Goal: Communication & Community: Participate in discussion

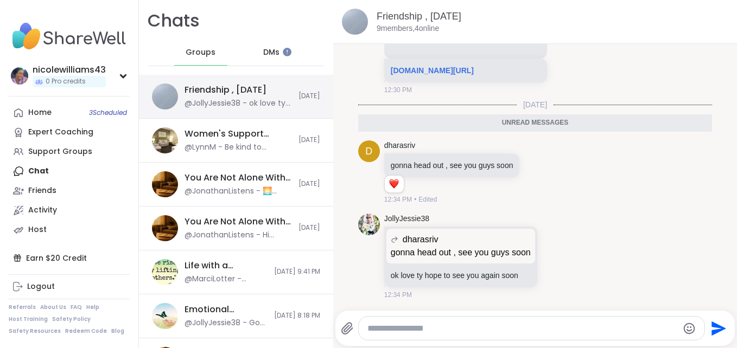
click at [216, 104] on div "@JollyJessie38 - ok love ty hope to see you again soon" at bounding box center [237, 103] width 107 height 11
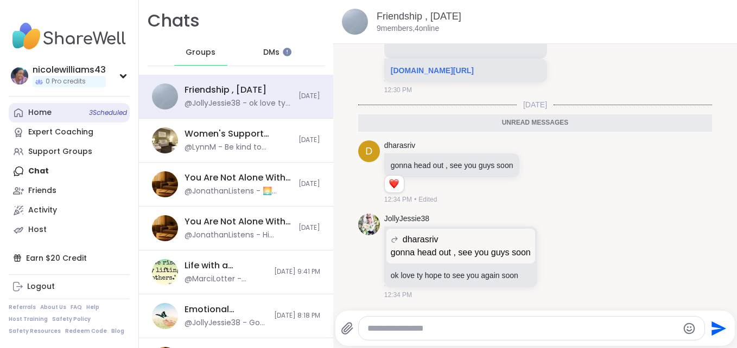
click at [62, 116] on link "Home 3 Scheduled" at bounding box center [69, 113] width 121 height 20
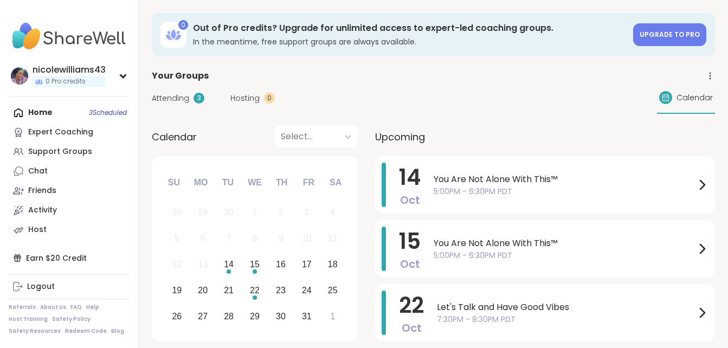
click at [62, 116] on div "Home 3 Scheduled Expert Coaching Support Groups Chat Friends Activity Host" at bounding box center [69, 171] width 121 height 137
drag, startPoint x: 291, startPoint y: 151, endPoint x: 43, endPoint y: 117, distance: 250.8
click at [43, 117] on div "Home 3 Scheduled Expert Coaching Support Groups Chat Friends Activity Host" at bounding box center [69, 171] width 121 height 137
click at [38, 109] on div "Home 3 Scheduled Expert Coaching Support Groups Chat Friends Activity Host" at bounding box center [69, 171] width 121 height 137
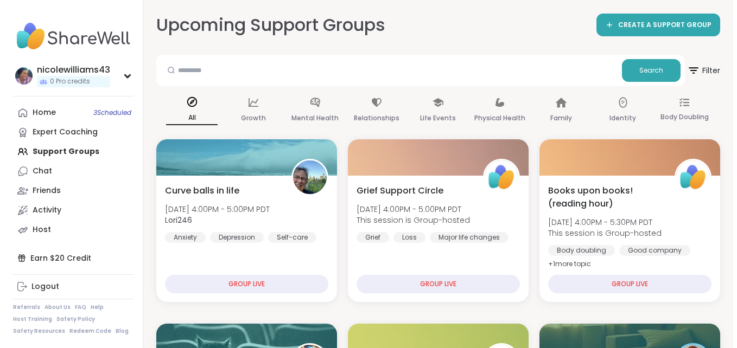
scroll to position [304, 0]
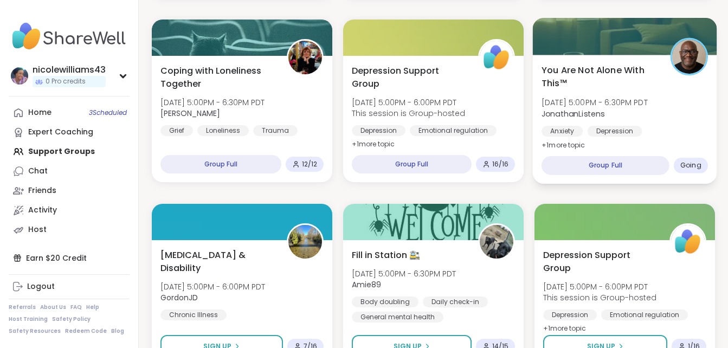
click at [604, 70] on span "You Are Not Alone With This™" at bounding box center [600, 76] width 117 height 27
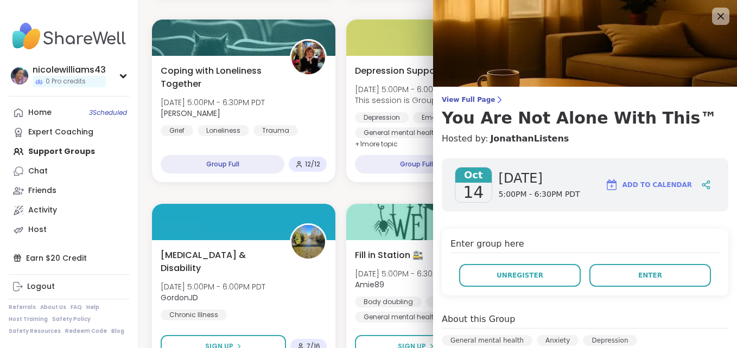
click at [682, 128] on div "View Full Page You Are Not Alone With This™ Hosted by: JonathanListens" at bounding box center [585, 120] width 304 height 50
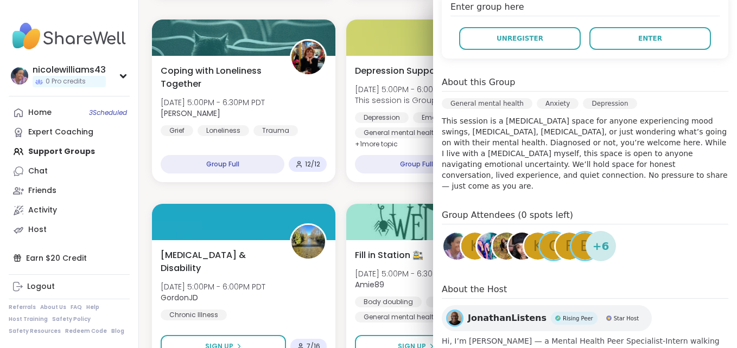
scroll to position [282, 0]
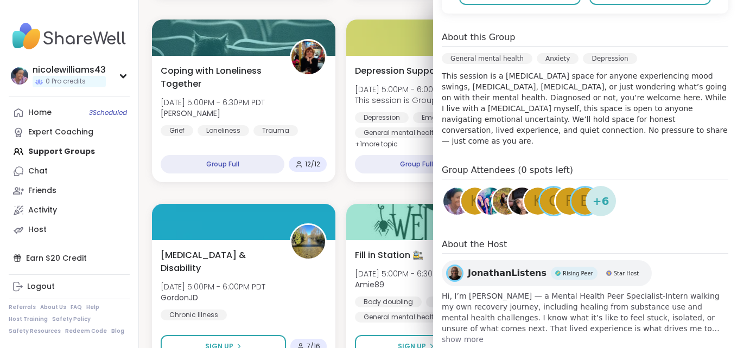
click at [592, 197] on span "+ 6" at bounding box center [600, 201] width 17 height 16
click at [703, 143] on div "Oct 14 Tuesday 5:00PM - 6:30PM PDT Add to Calendar Enter group here Unregister …" at bounding box center [585, 111] width 304 height 486
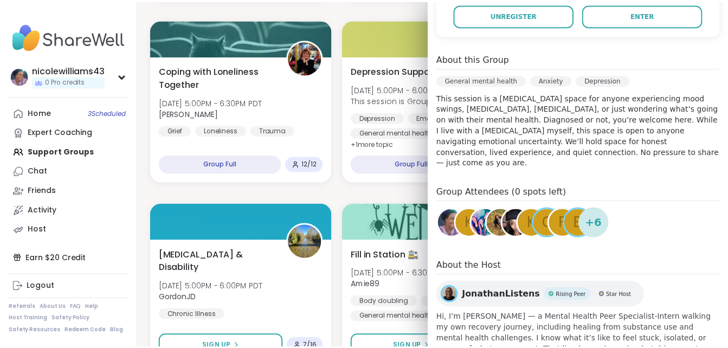
scroll to position [217, 0]
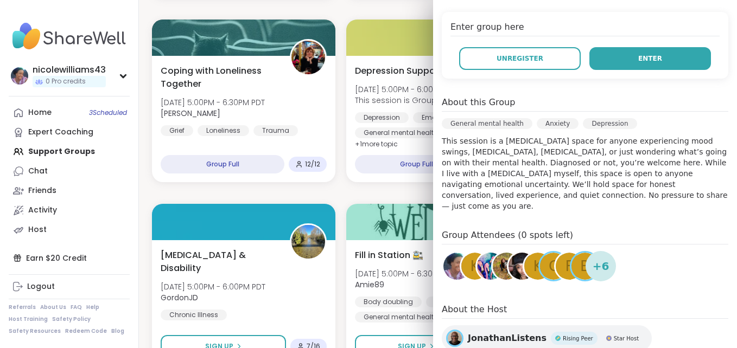
click at [638, 60] on span "Enter" at bounding box center [650, 59] width 24 height 10
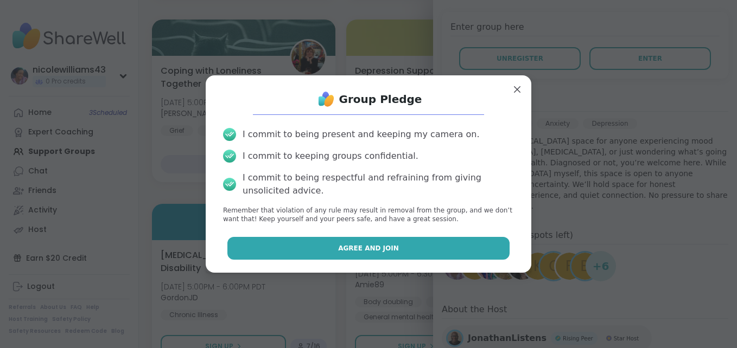
click at [360, 249] on span "Agree and Join" at bounding box center [368, 249] width 61 height 10
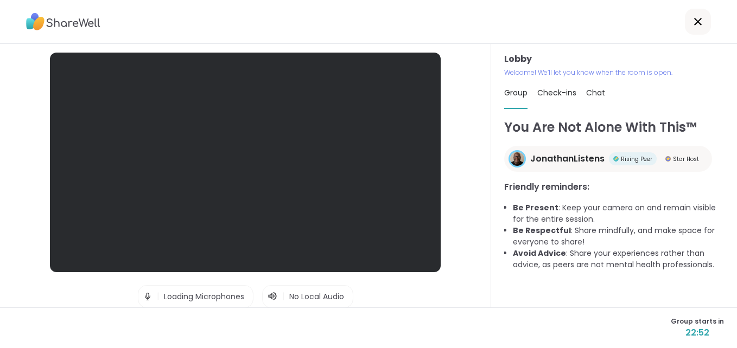
scroll to position [110, 0]
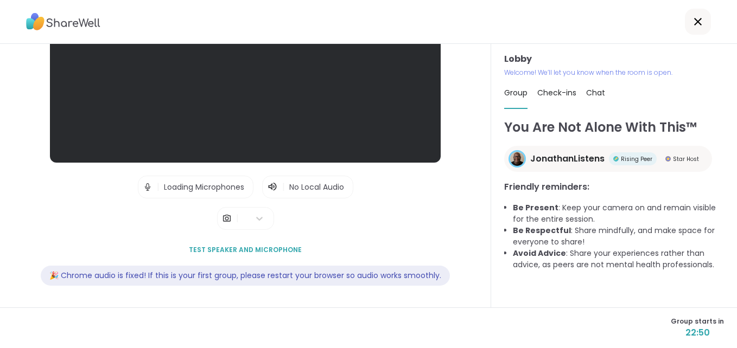
click at [562, 88] on span "Check-ins" at bounding box center [556, 92] width 39 height 11
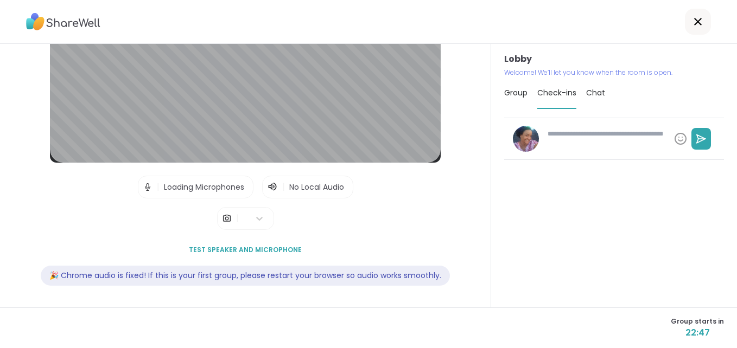
drag, startPoint x: 593, startPoint y: 187, endPoint x: 475, endPoint y: 124, distance: 133.7
click at [475, 124] on div "Lobby | Loading Microphones | No Local Audio | Test speaker and microphone 🎉 Ch…" at bounding box center [368, 176] width 737 height 264
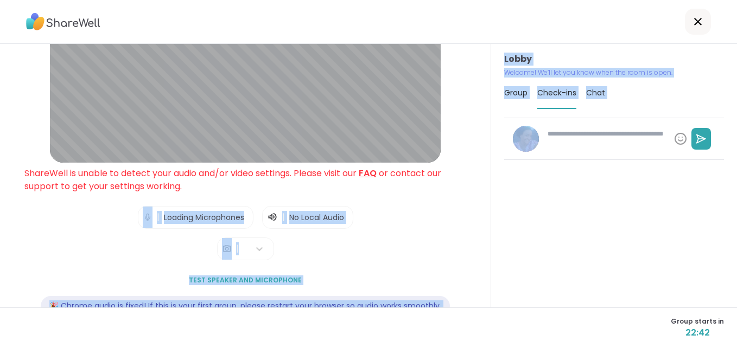
click at [699, 18] on div at bounding box center [697, 22] width 26 height 26
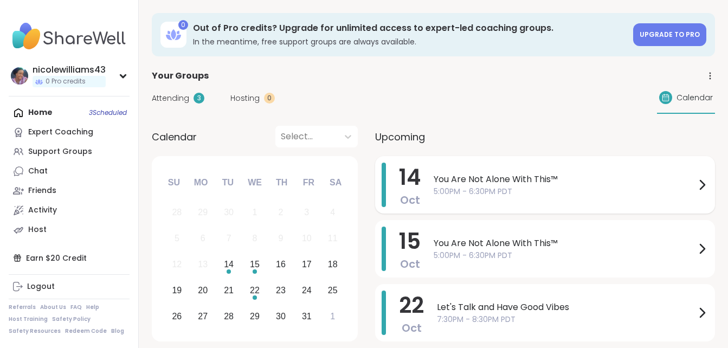
click at [483, 186] on span "5:00PM - 6:30PM PDT" at bounding box center [565, 191] width 262 height 11
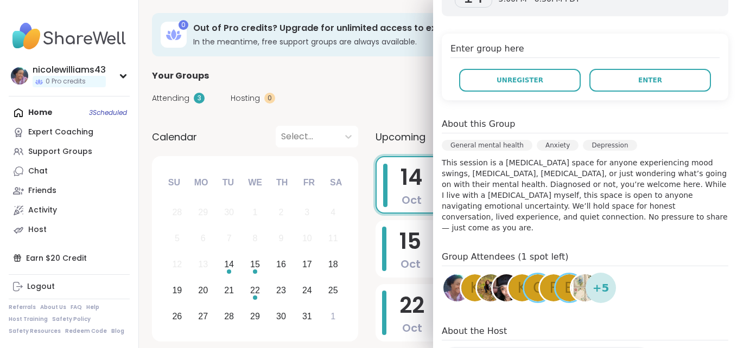
scroll to position [217, 0]
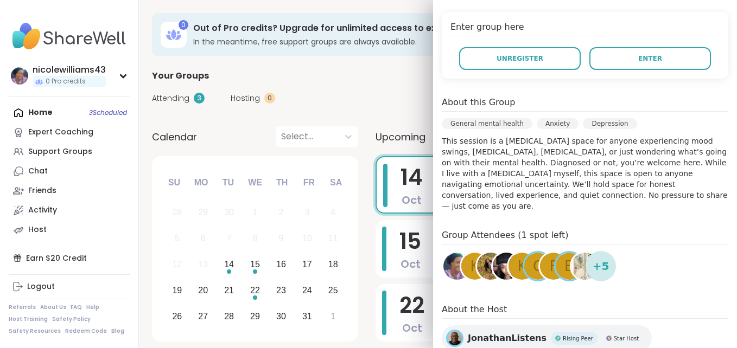
click at [41, 109] on div "Home 3 Scheduled Expert Coaching Support Groups Chat Friends Activity Host" at bounding box center [69, 171] width 121 height 137
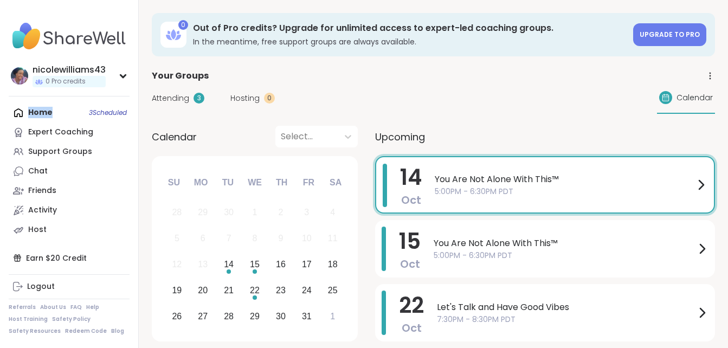
click at [41, 109] on div "Home 3 Scheduled Expert Coaching Support Groups Chat Friends Activity Host" at bounding box center [69, 171] width 121 height 137
drag, startPoint x: 41, startPoint y: 109, endPoint x: 45, endPoint y: 148, distance: 38.7
click at [45, 148] on div "Support Groups" at bounding box center [60, 151] width 64 height 11
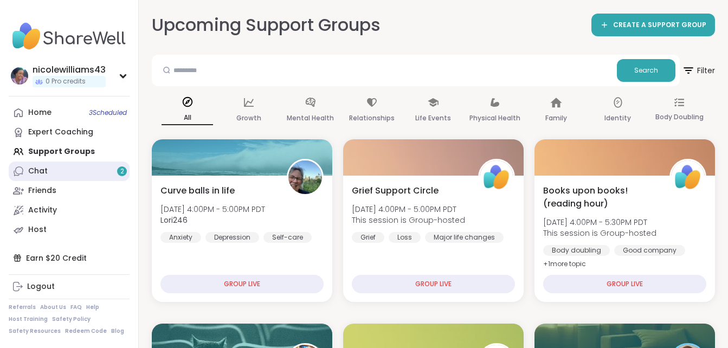
click at [42, 176] on div "Chat 2" at bounding box center [38, 171] width 20 height 11
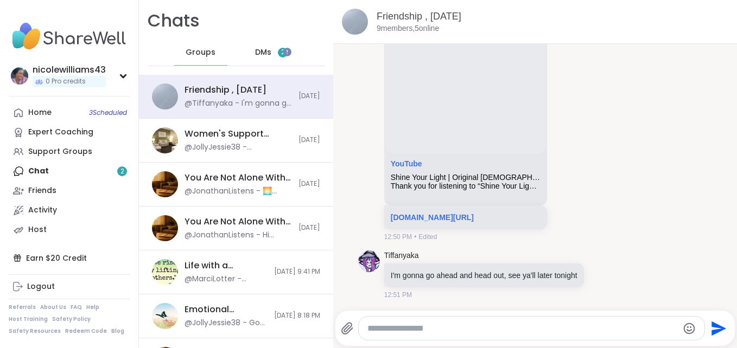
click at [257, 52] on span "DMs" at bounding box center [263, 52] width 16 height 11
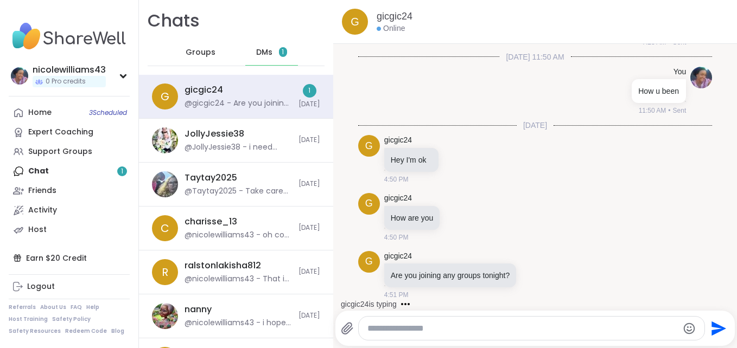
scroll to position [488, 0]
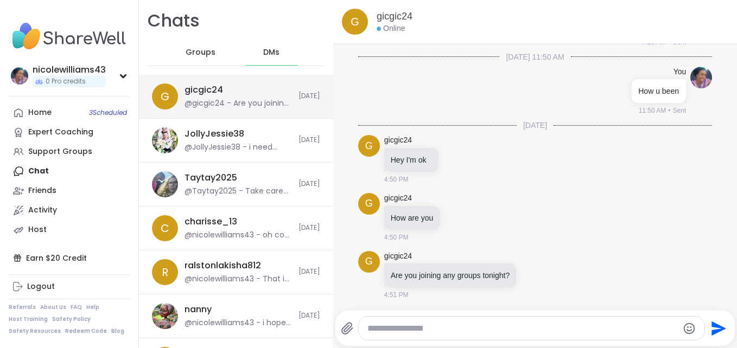
click at [269, 102] on div "@gicgic24 - Are you joining any groups tonight?" at bounding box center [237, 103] width 107 height 11
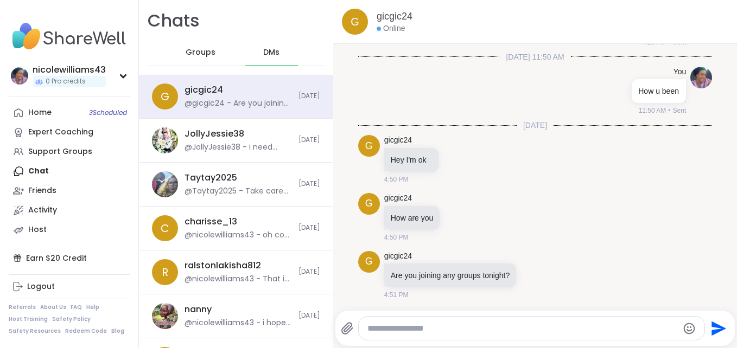
click at [395, 329] on textarea "Type your message" at bounding box center [522, 328] width 310 height 11
type textarea "**********"
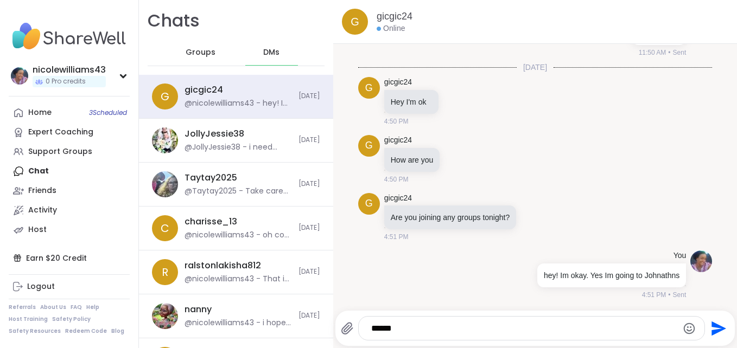
type textarea "*******"
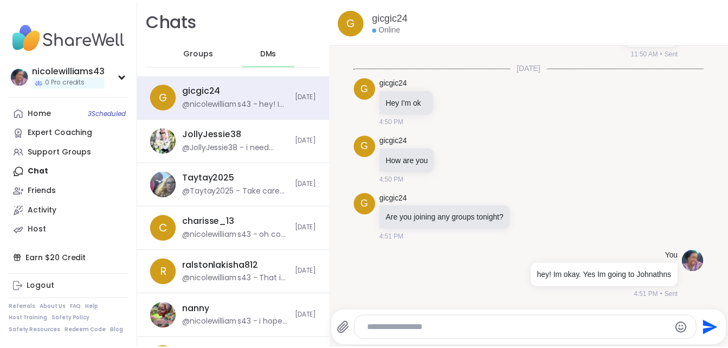
scroll to position [603, 0]
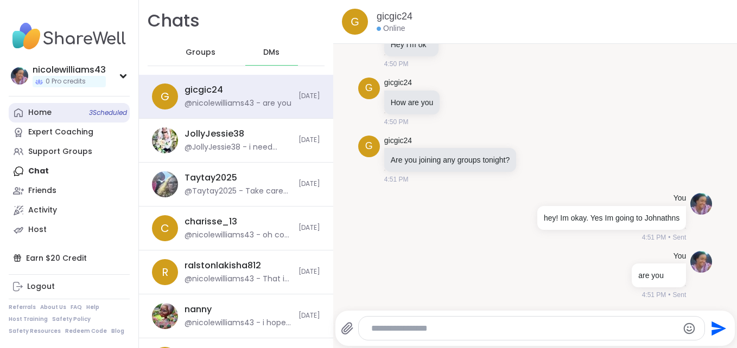
click at [42, 107] on div "Home 3 Scheduled" at bounding box center [39, 112] width 23 height 11
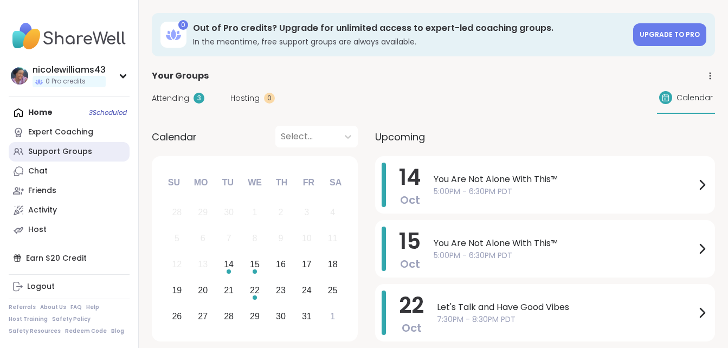
click at [73, 152] on div "Support Groups" at bounding box center [60, 151] width 64 height 11
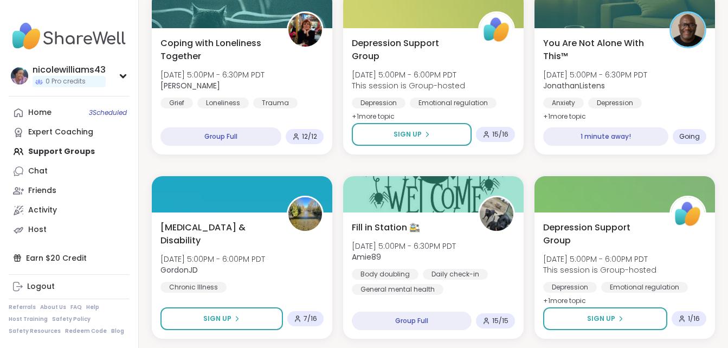
scroll to position [316, 0]
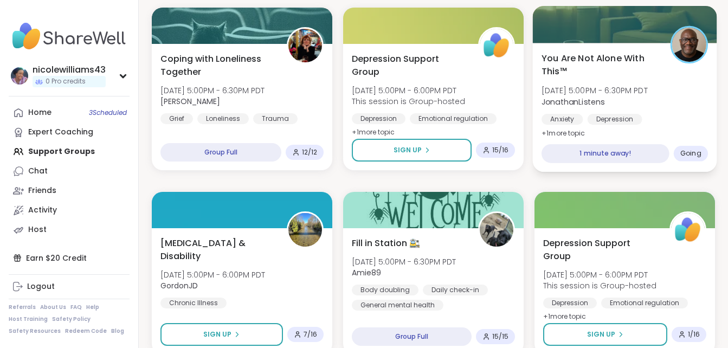
click at [594, 54] on span "You Are Not Alone With This™" at bounding box center [600, 65] width 117 height 27
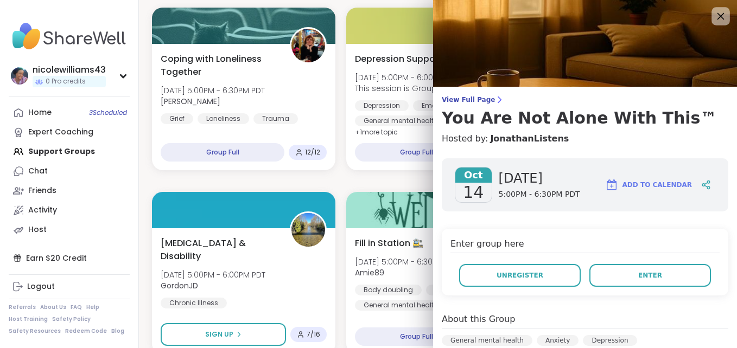
click at [713, 19] on icon at bounding box center [720, 16] width 14 height 14
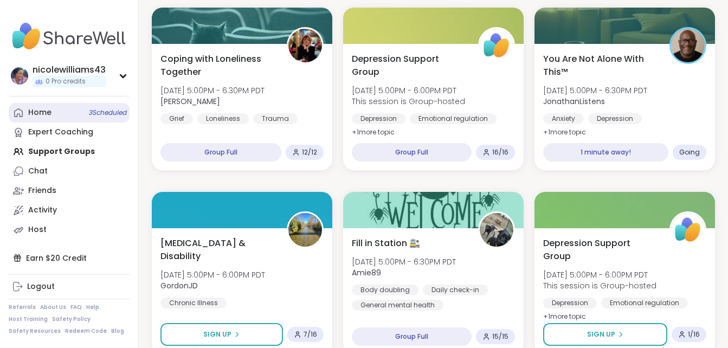
click at [59, 113] on link "Home 3 Scheduled" at bounding box center [69, 113] width 121 height 20
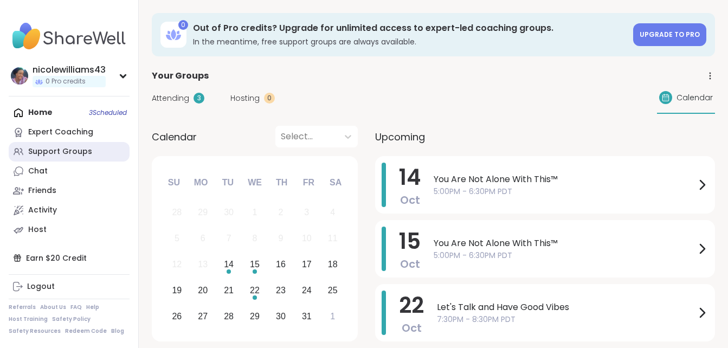
click at [53, 150] on div "Support Groups" at bounding box center [60, 151] width 64 height 11
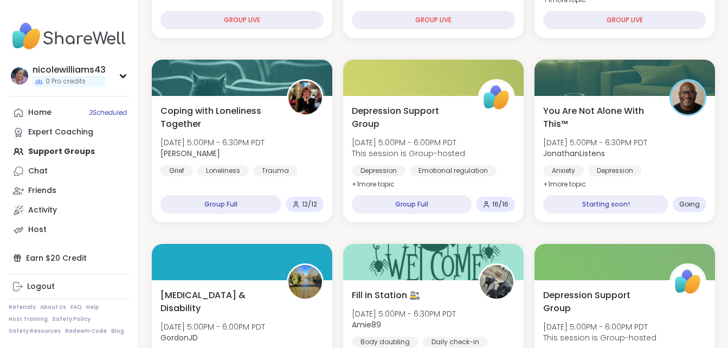
scroll to position [296, 0]
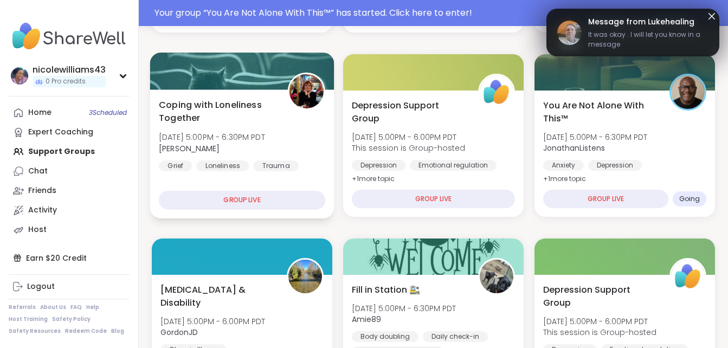
click at [244, 55] on div at bounding box center [242, 71] width 184 height 37
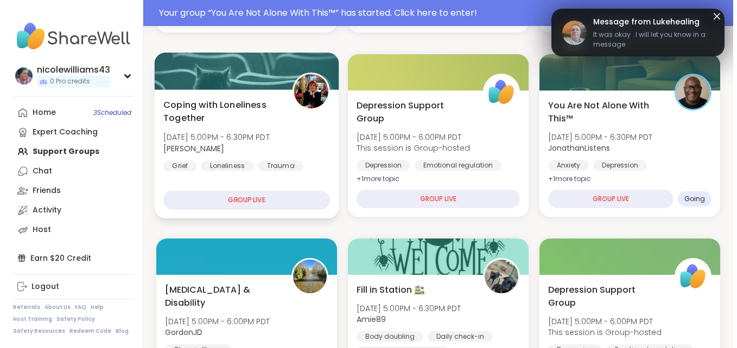
scroll to position [322, 0]
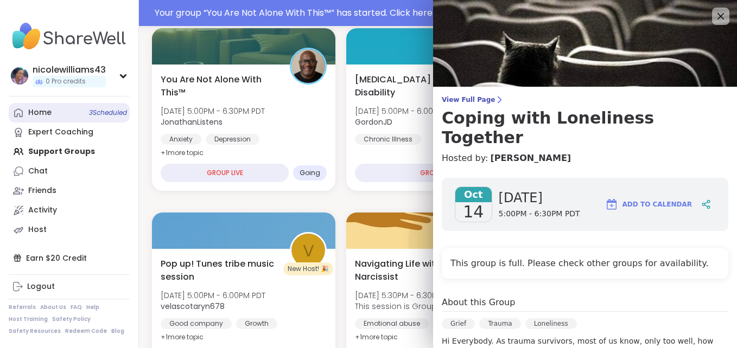
click at [33, 112] on div "Home 3 Scheduled" at bounding box center [39, 112] width 23 height 11
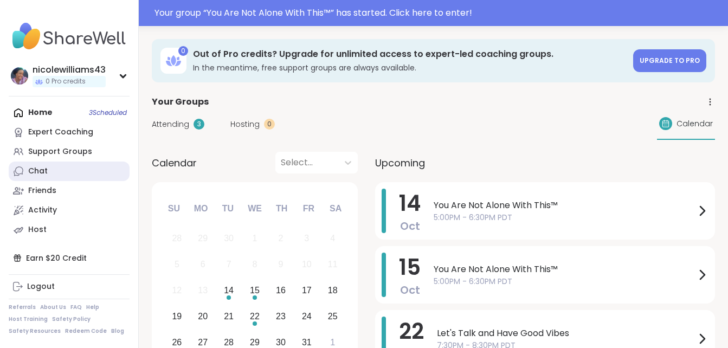
click at [32, 172] on div "Chat" at bounding box center [38, 171] width 20 height 11
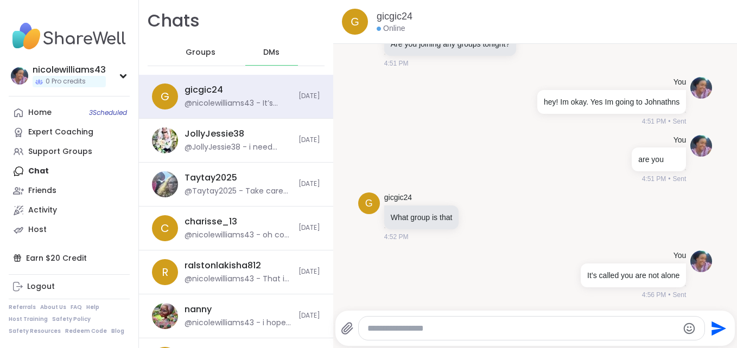
click at [430, 331] on textarea "Type your message" at bounding box center [522, 328] width 310 height 11
type textarea "*"
type textarea "**********"
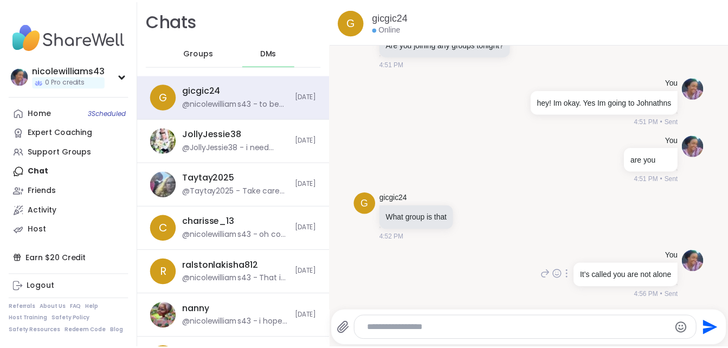
scroll to position [777, 0]
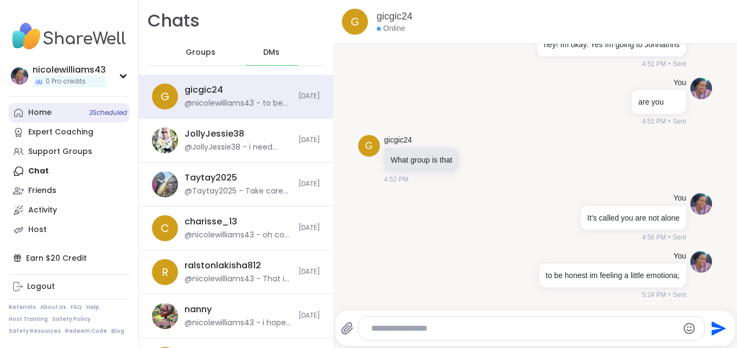
click at [31, 116] on div "Home 3 Scheduled" at bounding box center [39, 112] width 23 height 11
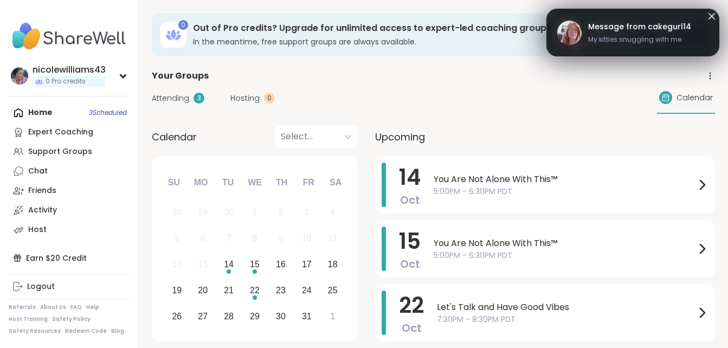
click at [39, 108] on div "Home 3 Scheduled Expert Coaching Support Groups Chat Friends Activity Host" at bounding box center [69, 171] width 121 height 137
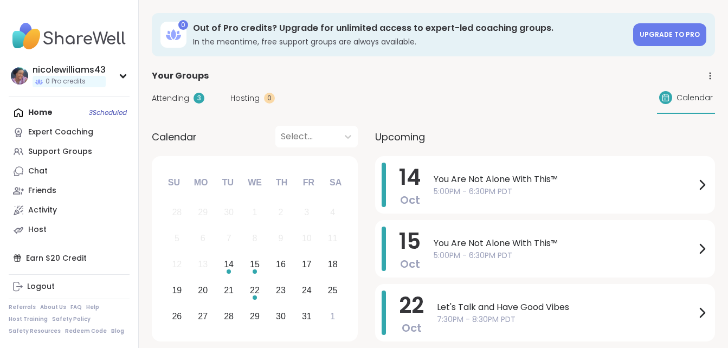
click at [39, 111] on div "Home 3 Scheduled Expert Coaching Support Groups Chat Friends Activity Host" at bounding box center [69, 171] width 121 height 137
click at [53, 153] on div "Support Groups" at bounding box center [60, 151] width 64 height 11
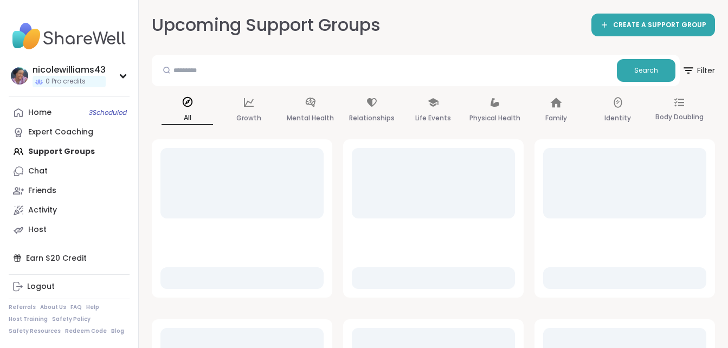
click at [53, 153] on div "Home 3 Scheduled Expert Coaching Support Groups Chat Friends Activity Host" at bounding box center [69, 171] width 121 height 137
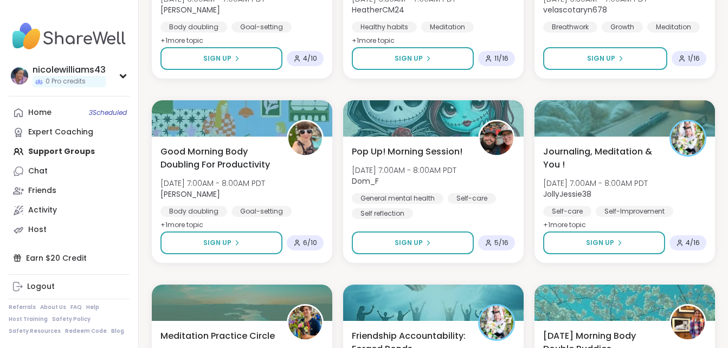
scroll to position [1442, 0]
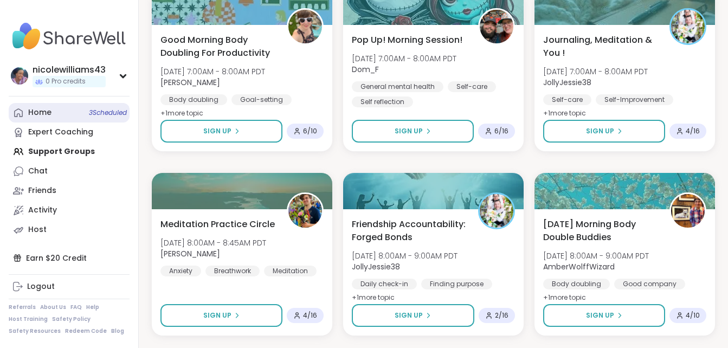
click at [38, 112] on div "Home 3 Scheduled" at bounding box center [39, 112] width 23 height 11
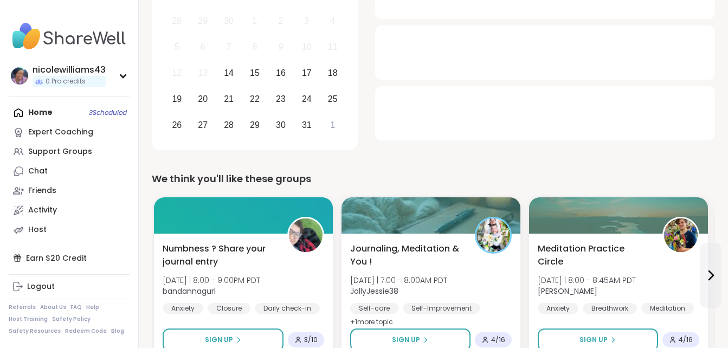
scroll to position [195, 0]
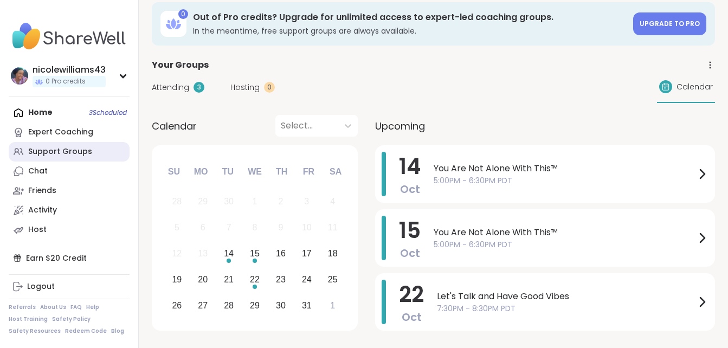
click at [66, 153] on div "Support Groups" at bounding box center [60, 151] width 64 height 11
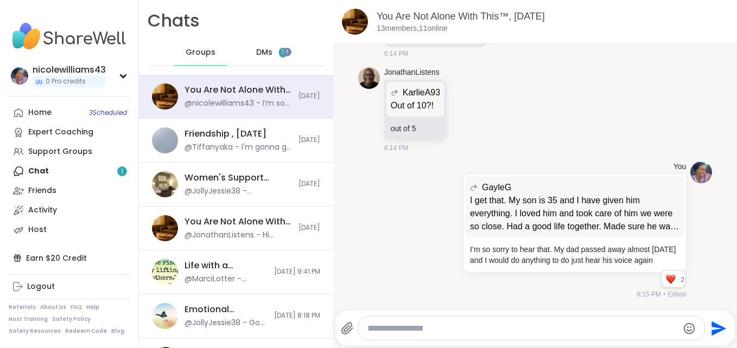
click at [261, 54] on span "DMs" at bounding box center [264, 52] width 16 height 11
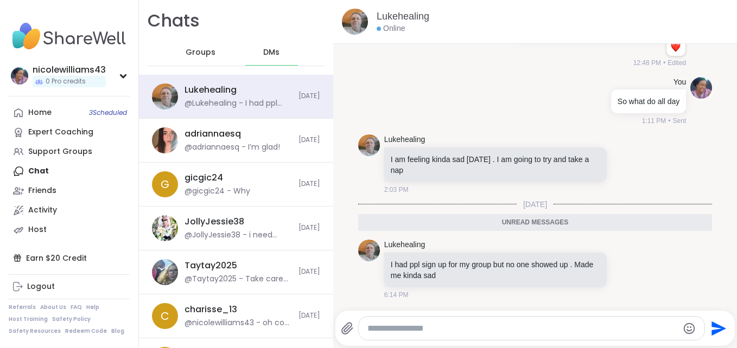
click at [412, 319] on div at bounding box center [532, 328] width 346 height 23
click at [412, 321] on div at bounding box center [532, 328] width 346 height 23
click at [487, 324] on textarea "Type your message" at bounding box center [522, 328] width 310 height 11
click at [487, 324] on textarea "*" at bounding box center [522, 328] width 310 height 11
type textarea "**********"
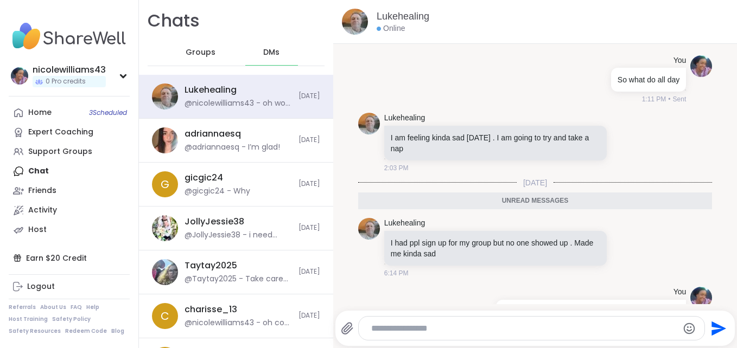
scroll to position [2212, 0]
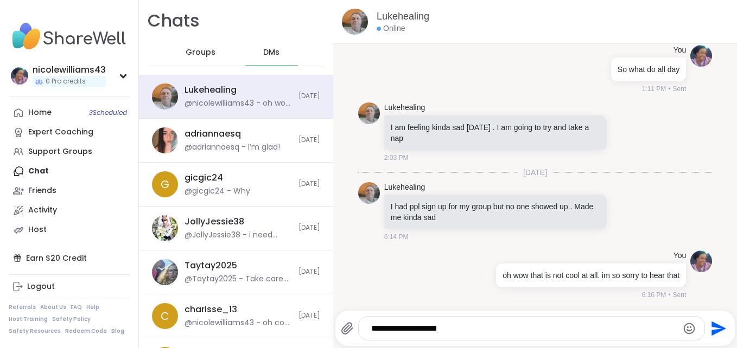
type textarea "**********"
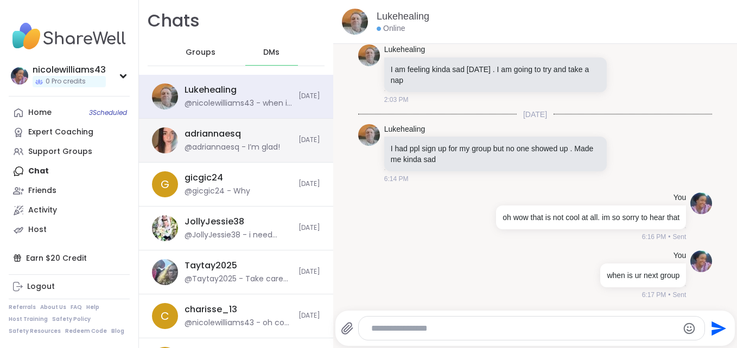
click at [203, 138] on div "adriannaesq" at bounding box center [212, 134] width 56 height 12
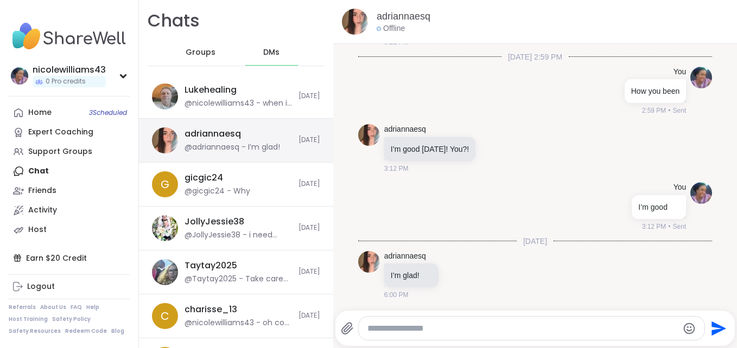
scroll to position [0, 0]
click at [389, 329] on textarea "Type your message" at bounding box center [522, 328] width 310 height 11
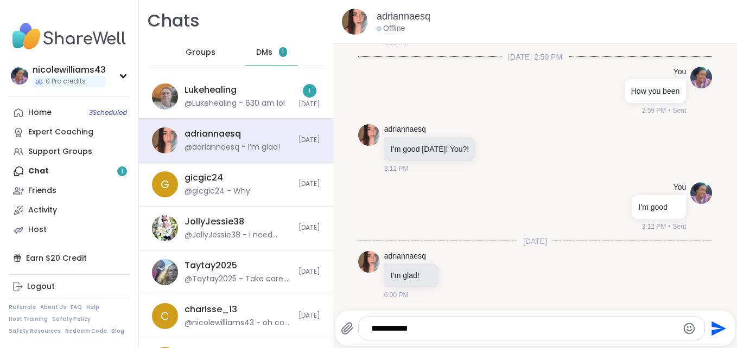
click at [430, 327] on textarea "**********" at bounding box center [522, 328] width 302 height 11
click at [430, 327] on textarea "********" at bounding box center [522, 328] width 302 height 11
type textarea "**********"
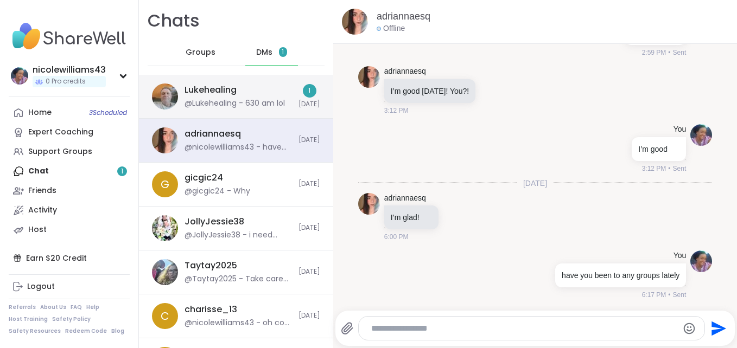
click at [251, 84] on div "Lukehealing @Lukehealing - 630 am lol" at bounding box center [237, 96] width 107 height 25
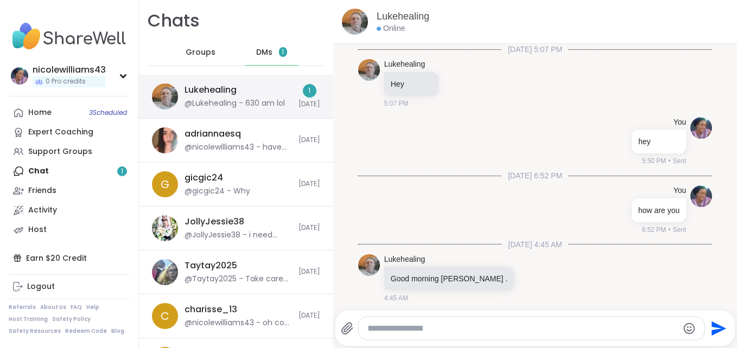
scroll to position [2364, 0]
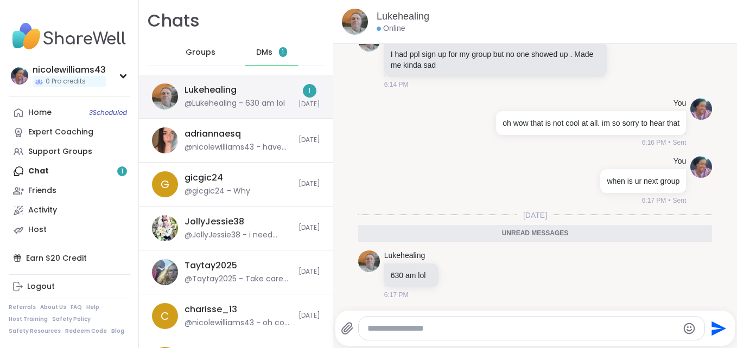
click at [255, 108] on div "@Lukehealing - 630 am lol" at bounding box center [234, 103] width 100 height 11
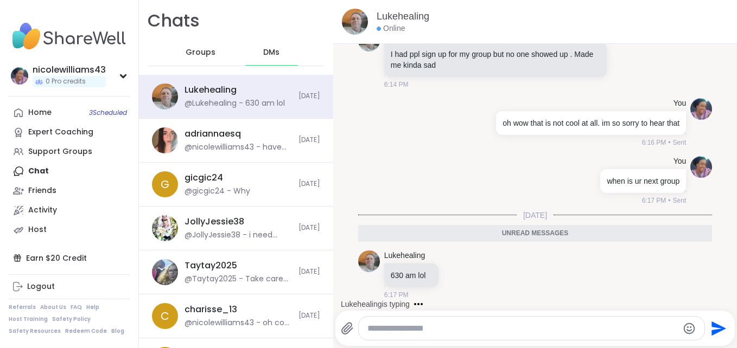
click at [440, 328] on textarea "Type your message" at bounding box center [522, 328] width 310 height 11
type textarea "**********"
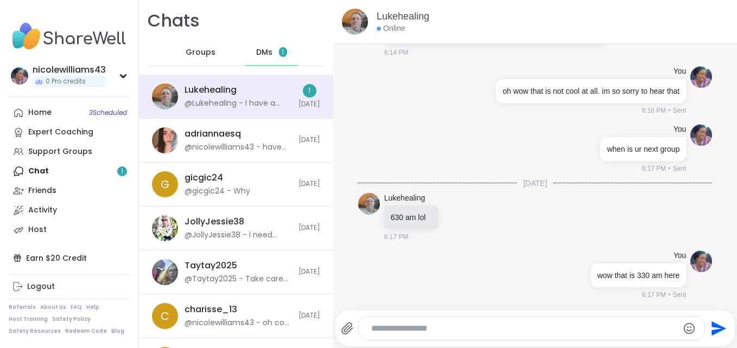
scroll to position [2454, 0]
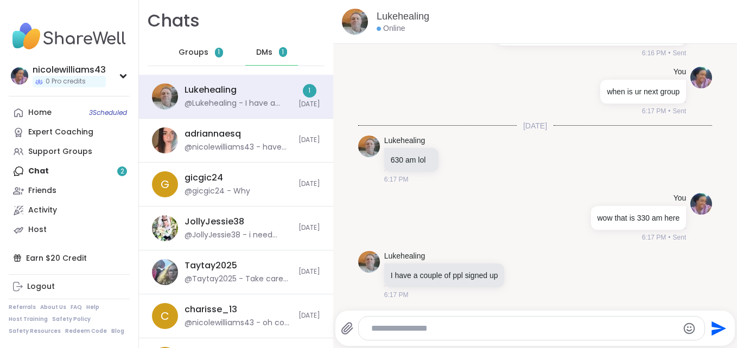
click at [418, 335] on div at bounding box center [532, 328] width 346 height 23
click at [404, 321] on div at bounding box center [532, 328] width 346 height 23
click at [403, 341] on div "Send" at bounding box center [535, 328] width 400 height 35
click at [400, 326] on textarea "Type your message" at bounding box center [522, 328] width 302 height 11
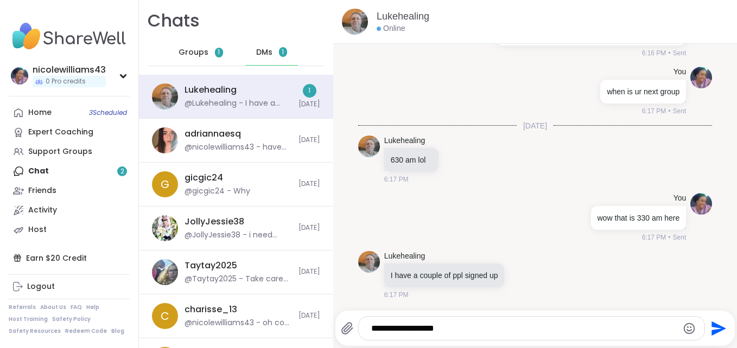
type textarea "**********"
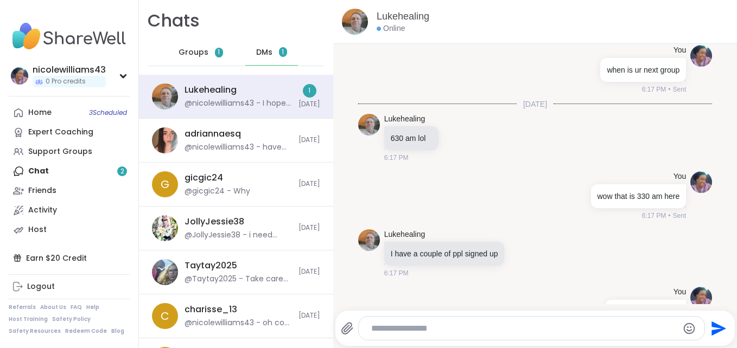
scroll to position [2512, 0]
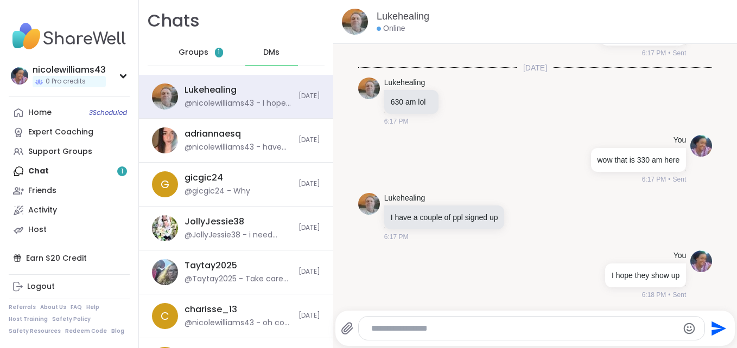
click at [190, 50] on span "Groups" at bounding box center [193, 52] width 30 height 11
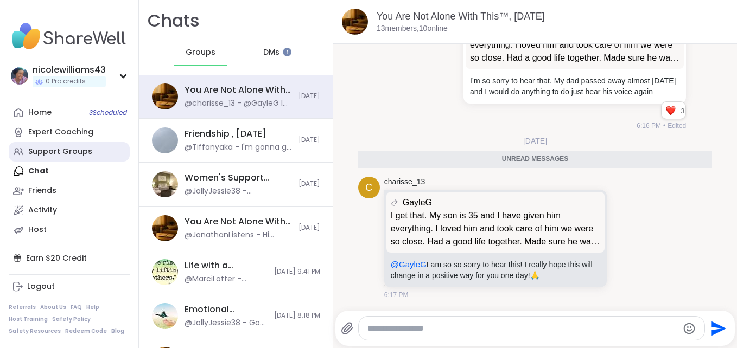
click at [37, 149] on div "Support Groups" at bounding box center [60, 151] width 64 height 11
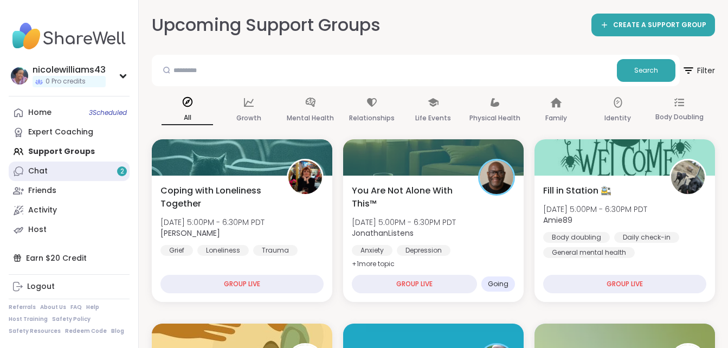
click at [102, 170] on link "Chat 2" at bounding box center [69, 172] width 121 height 20
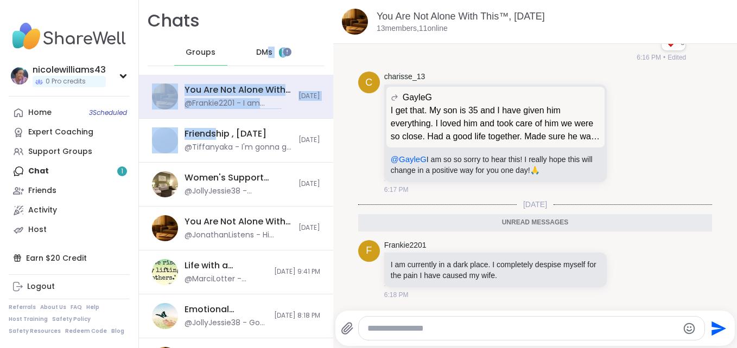
drag, startPoint x: 215, startPoint y: 127, endPoint x: 261, endPoint y: 53, distance: 88.2
click at [261, 53] on div "Chats Groups DMs 1 You Are Not Alone With This™, Oct 14 @Frankie2201 - I am cur…" at bounding box center [236, 174] width 194 height 348
click at [261, 53] on span "DMs" at bounding box center [264, 52] width 16 height 11
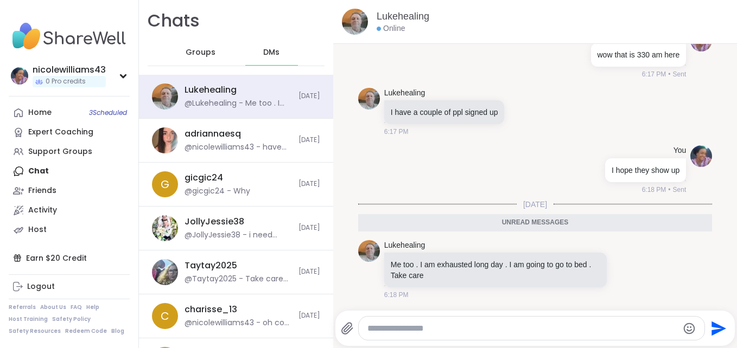
click at [515, 330] on textarea "Type your message" at bounding box center [522, 328] width 310 height 11
type textarea "*******"
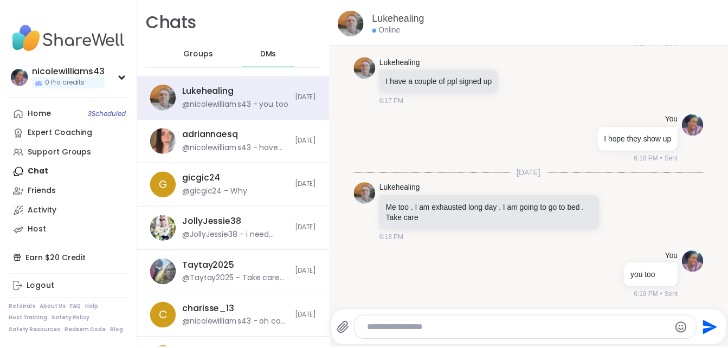
scroll to position [2638, 0]
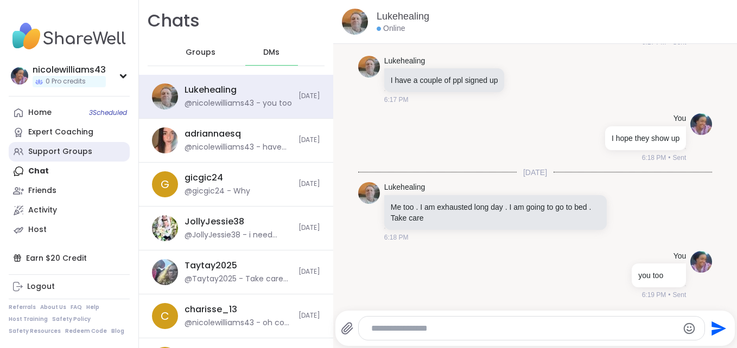
click at [65, 148] on div "Support Groups" at bounding box center [60, 151] width 64 height 11
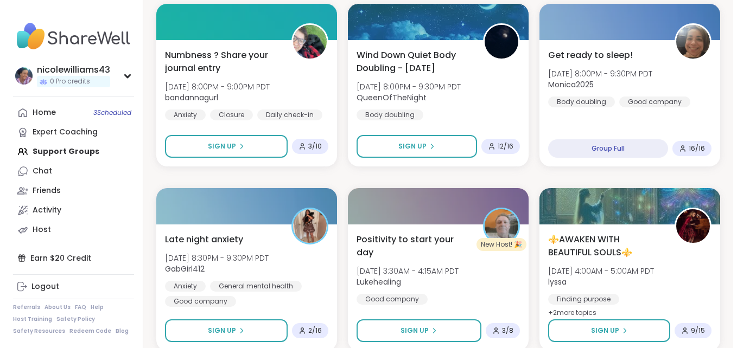
scroll to position [792, 0]
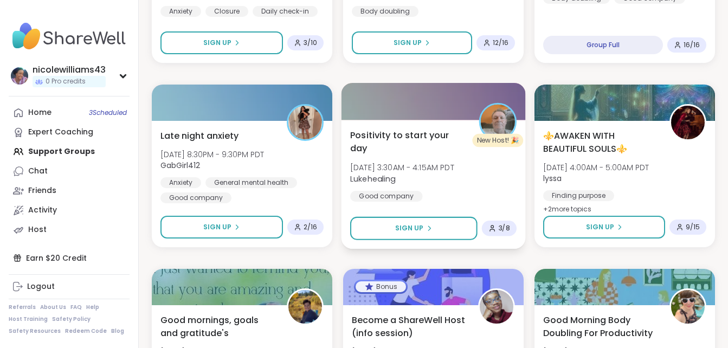
click at [423, 137] on span "Positivity to start your day" at bounding box center [408, 142] width 117 height 27
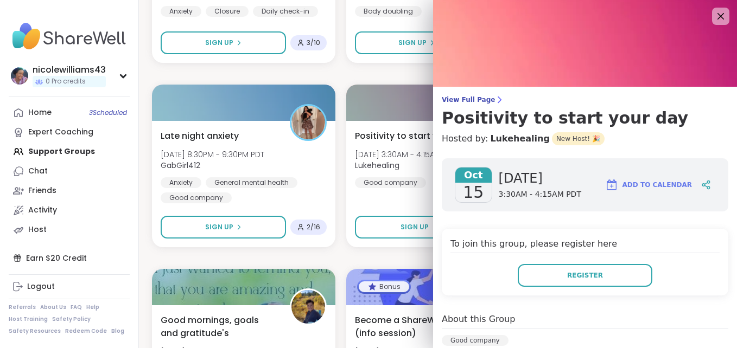
click at [708, 140] on h4 "Hosted by: Lukehealing New Host! 🎉" at bounding box center [585, 138] width 286 height 13
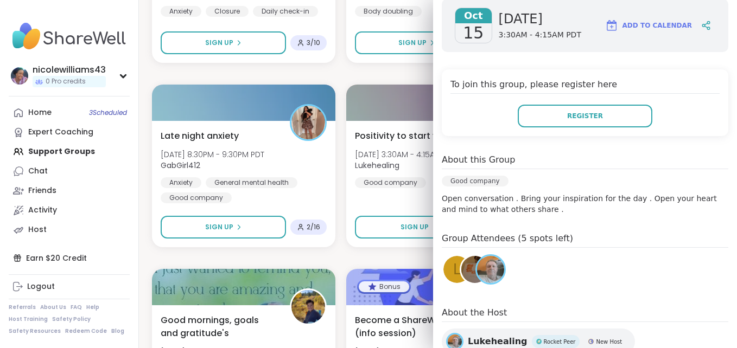
scroll to position [196, 0]
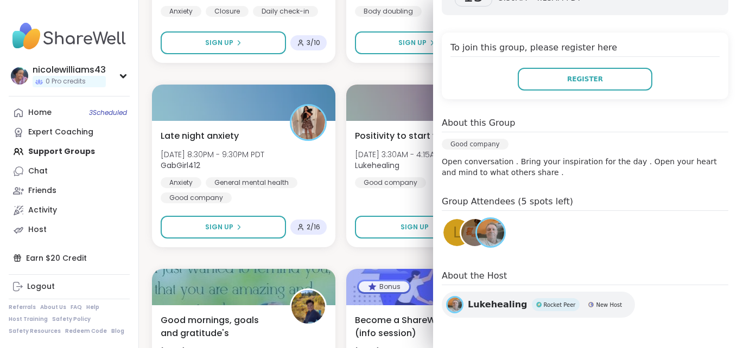
click at [465, 229] on img at bounding box center [474, 232] width 27 height 27
click at [453, 235] on span "l" at bounding box center [457, 232] width 8 height 21
click at [62, 170] on link "Chat" at bounding box center [69, 172] width 121 height 20
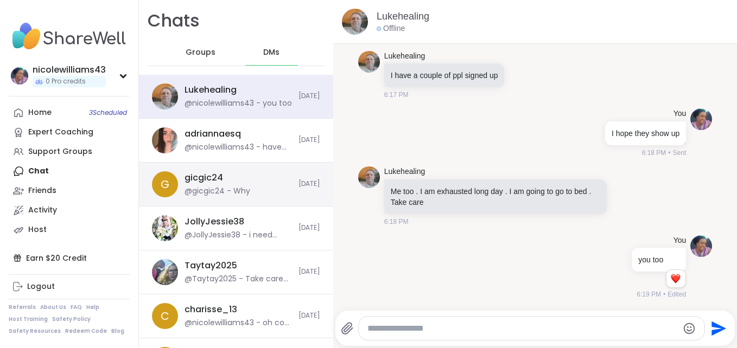
click at [223, 188] on div "@gicgic24 - Why" at bounding box center [217, 191] width 66 height 11
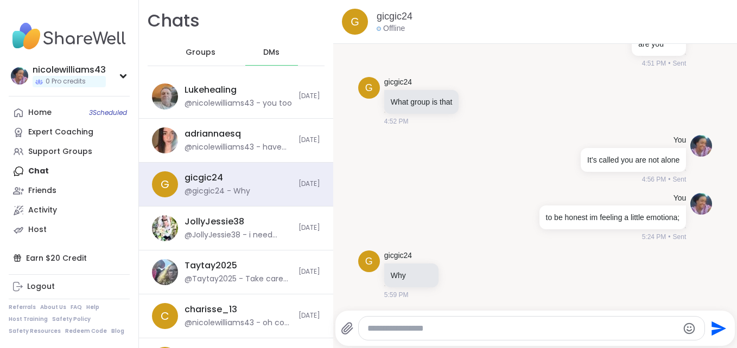
click at [396, 332] on textarea "Type your message" at bounding box center [522, 328] width 310 height 11
type textarea "**********"
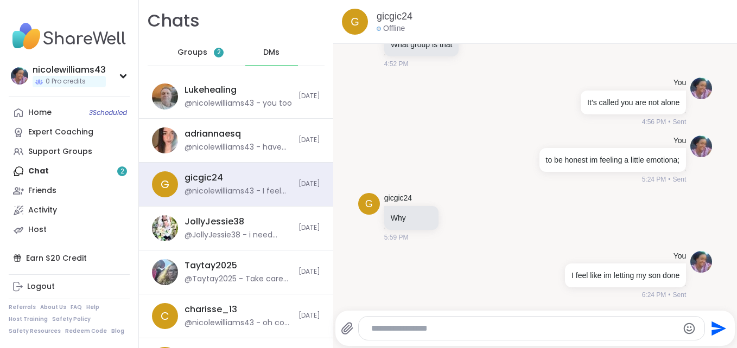
click at [196, 56] on span "Groups" at bounding box center [192, 52] width 30 height 11
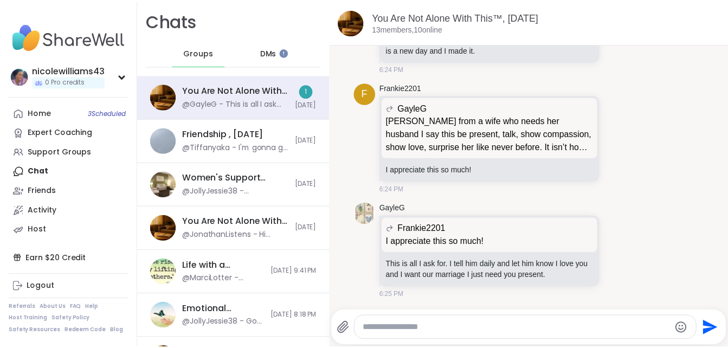
scroll to position [10628, 0]
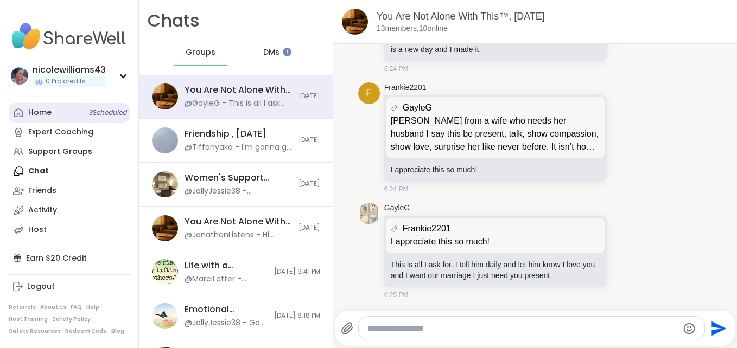
click at [56, 113] on link "Home 3 Scheduled" at bounding box center [69, 113] width 121 height 20
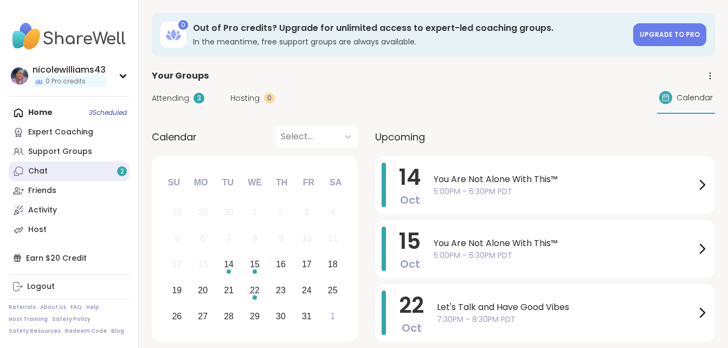
click at [30, 172] on div "Chat 2" at bounding box center [38, 171] width 20 height 11
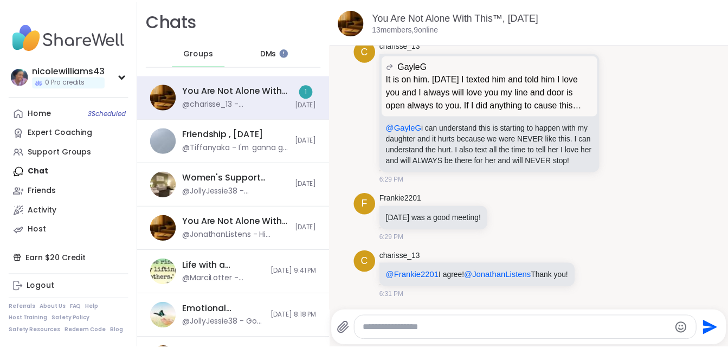
scroll to position [10941, 0]
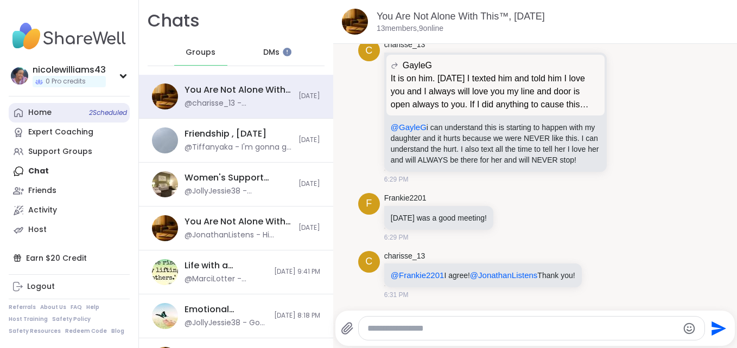
click at [38, 107] on div "Home 2 Scheduled" at bounding box center [39, 112] width 23 height 11
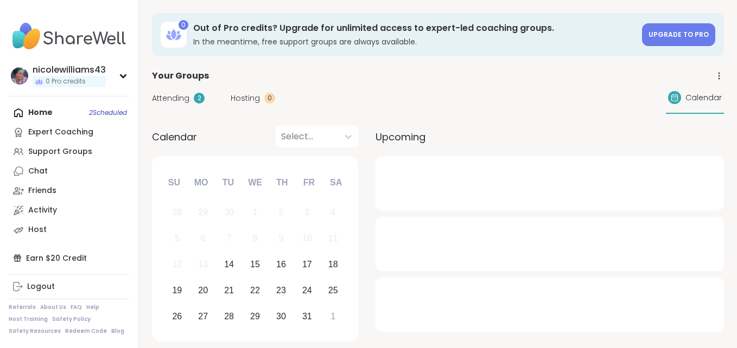
click at [37, 109] on div "Home 2 Scheduled Expert Coaching Support Groups Chat Friends Activity Host" at bounding box center [69, 171] width 121 height 137
